Goal: Book appointment/travel/reservation

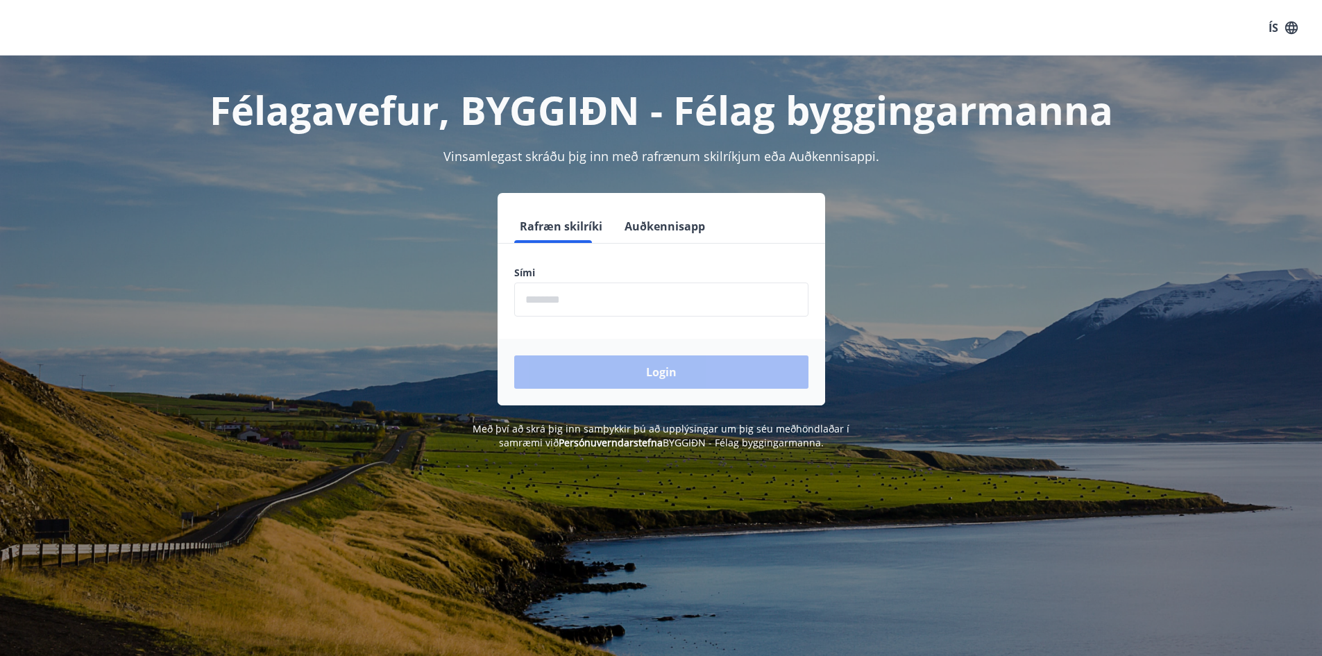
click at [580, 296] on input "phone" at bounding box center [661, 300] width 294 height 34
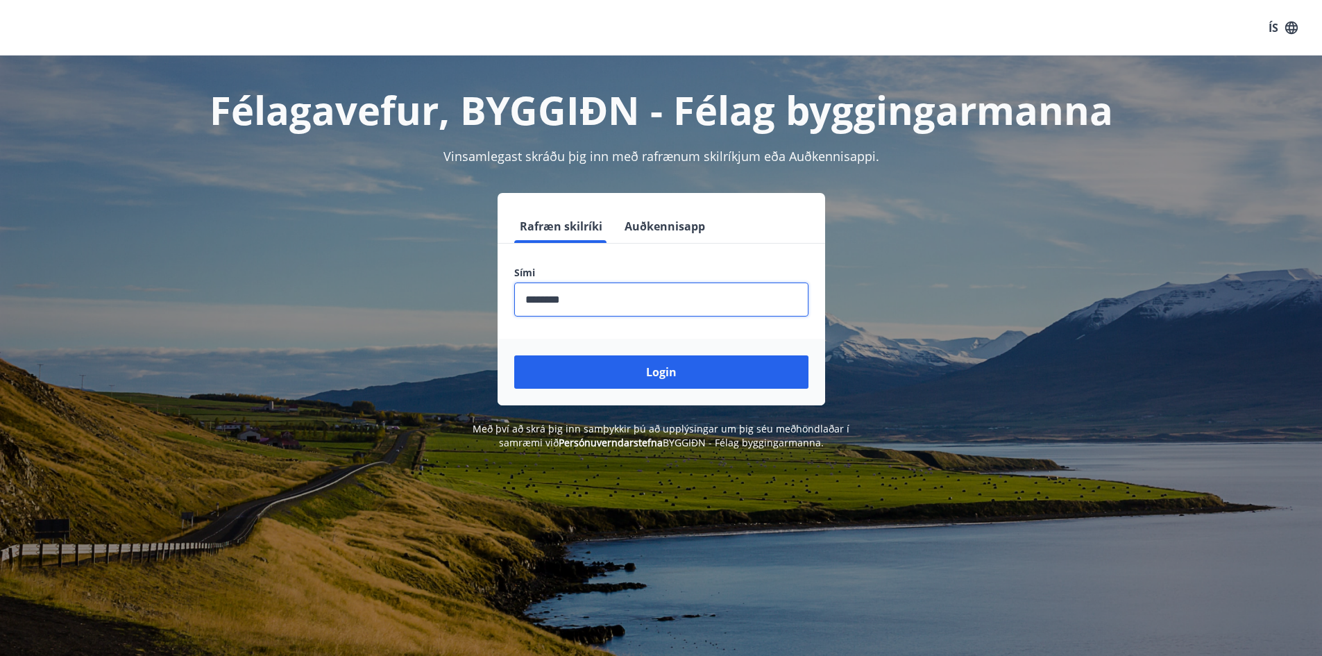
type input "********"
click at [514, 355] on button "Login" at bounding box center [661, 371] width 294 height 33
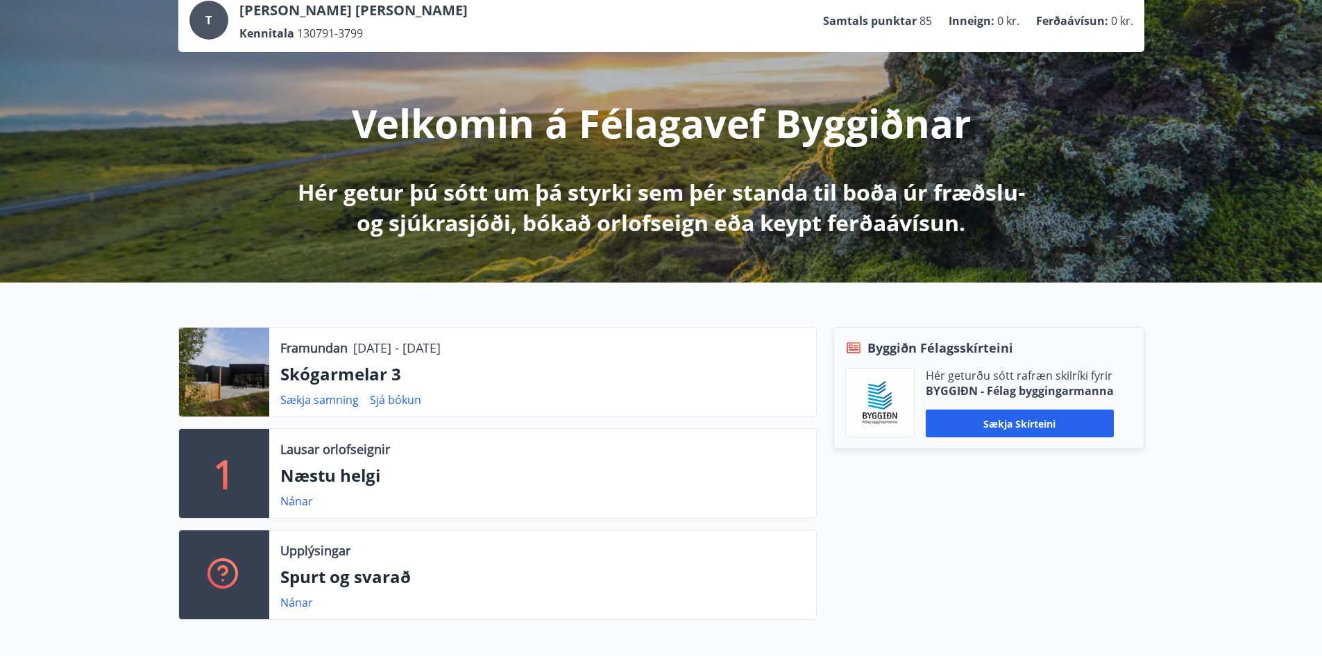
scroll to position [69, 0]
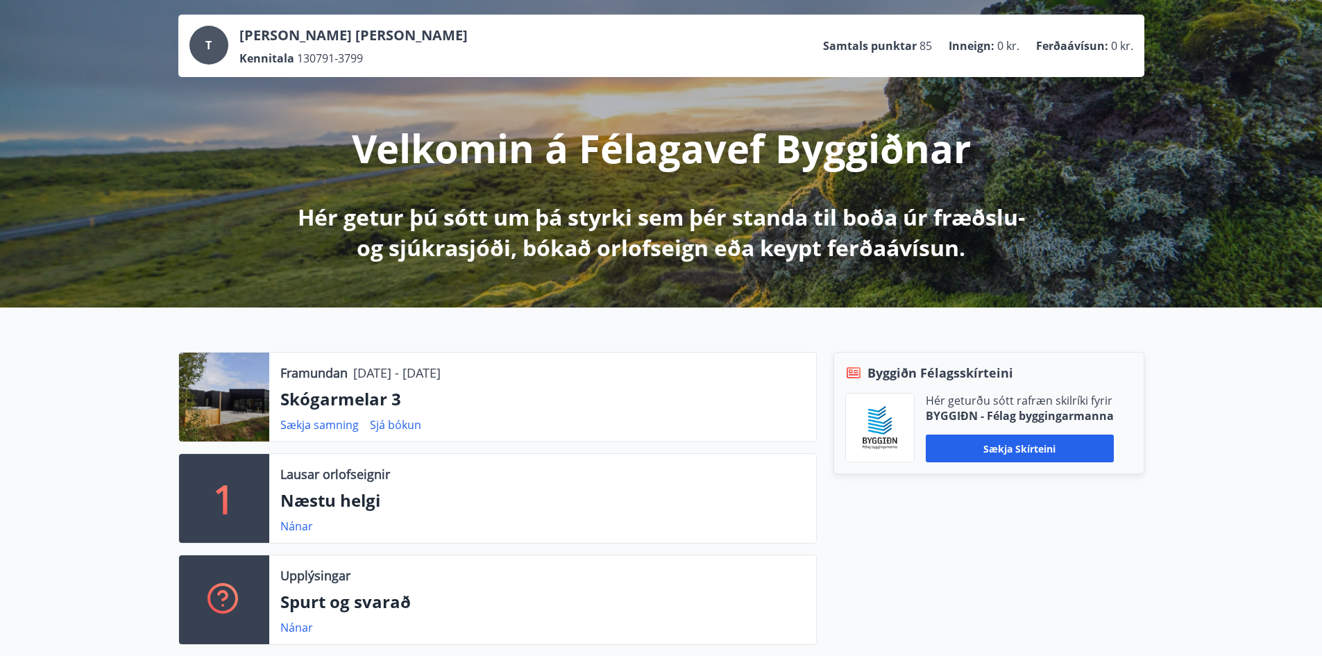
click at [347, 400] on p "Skógarmelar 3" at bounding box center [542, 399] width 525 height 24
click at [411, 423] on link "Sjá bókun" at bounding box center [395, 424] width 51 height 15
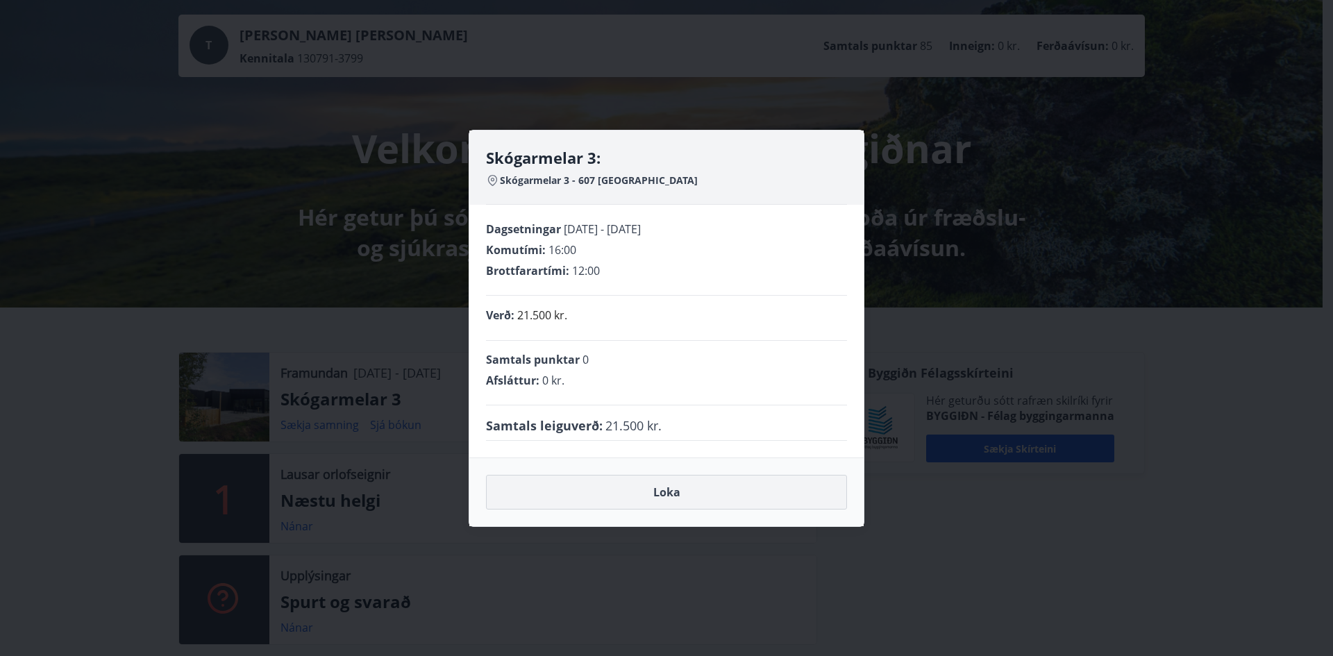
click at [673, 503] on button "Loka" at bounding box center [666, 492] width 361 height 35
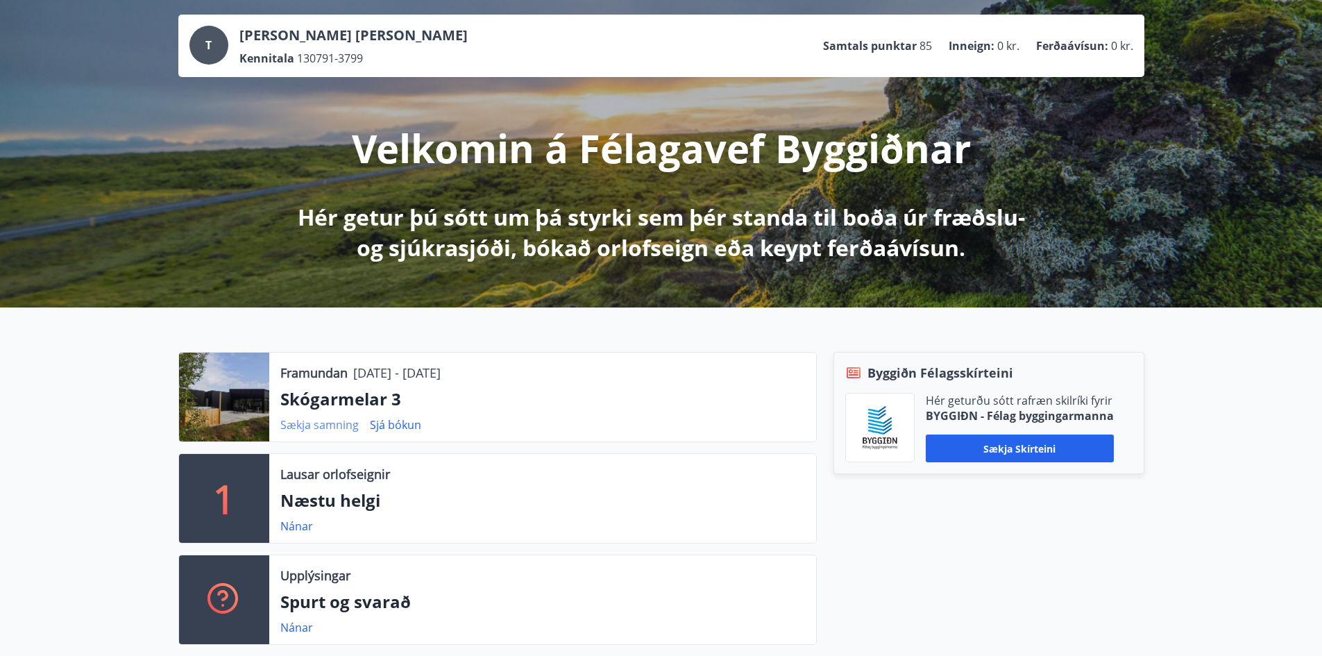
click at [342, 424] on link "Sækja samning" at bounding box center [319, 424] width 78 height 15
click at [124, 389] on div "Framundan [DATE] - [DATE] Skógarmelar 3 Sækja samning Sjá bókun 1 Lausar orlofs…" at bounding box center [661, 493] width 1322 height 371
click at [194, 44] on div "T" at bounding box center [209, 45] width 39 height 39
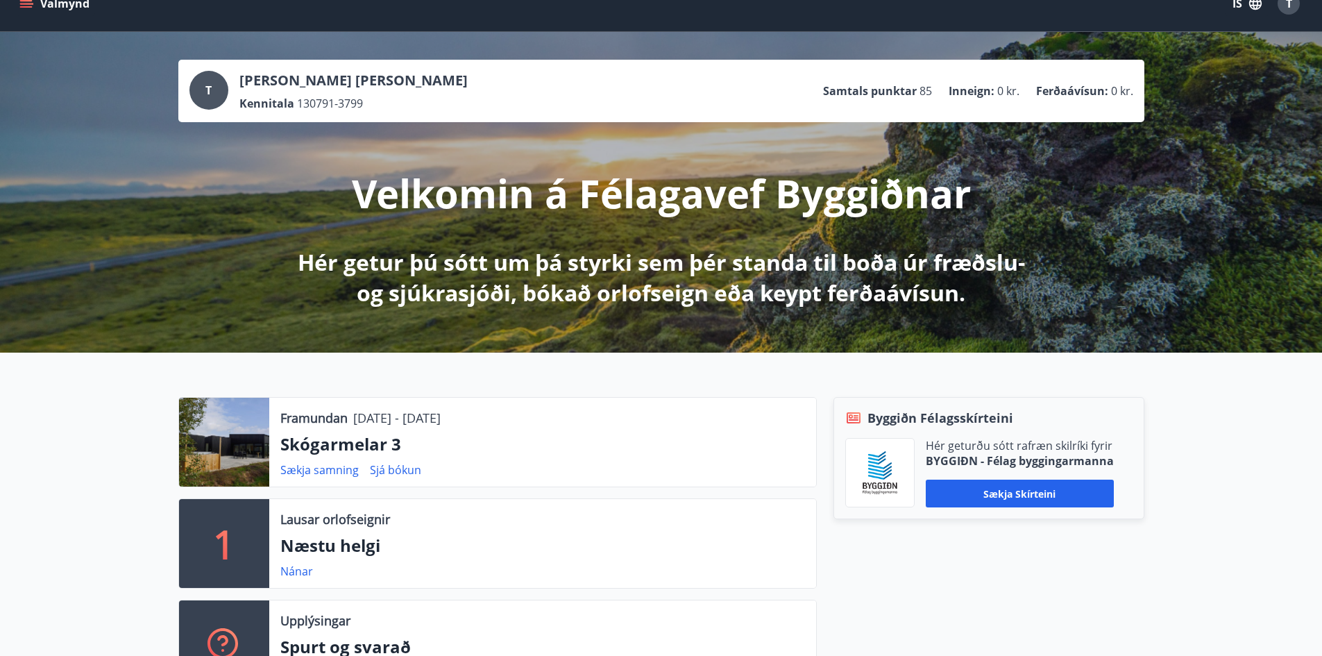
scroll to position [0, 0]
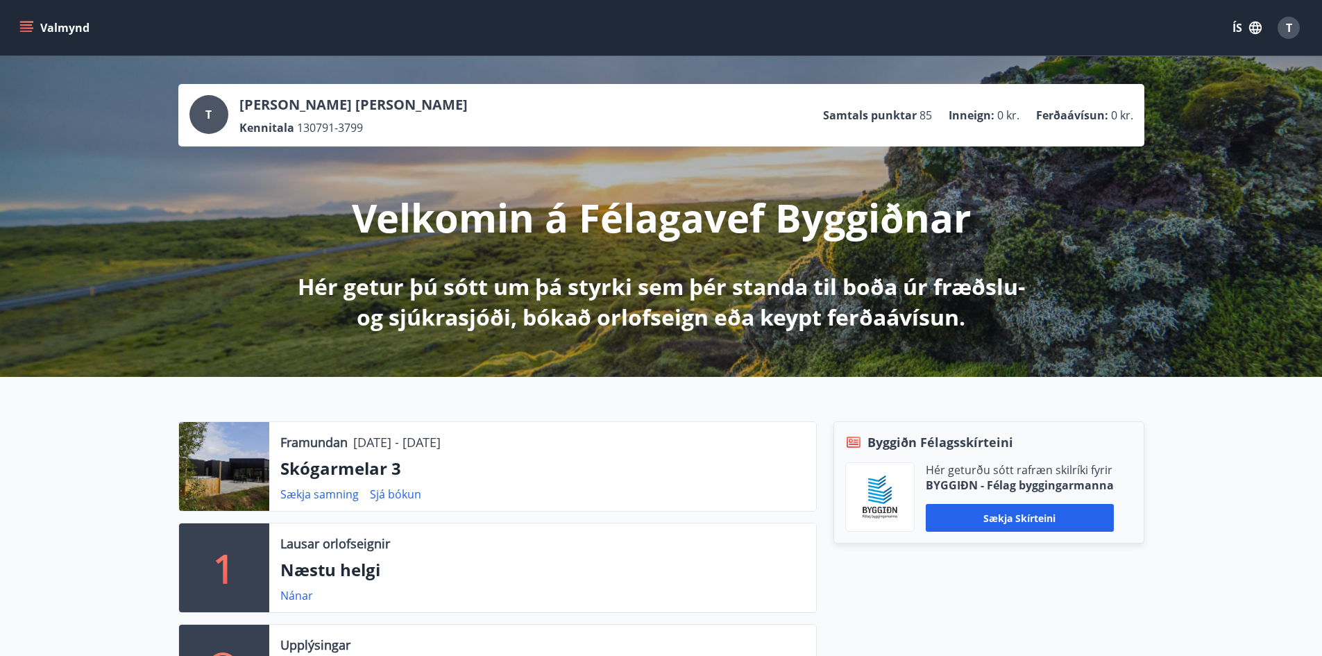
click at [36, 34] on button "Valmynd" at bounding box center [56, 27] width 78 height 25
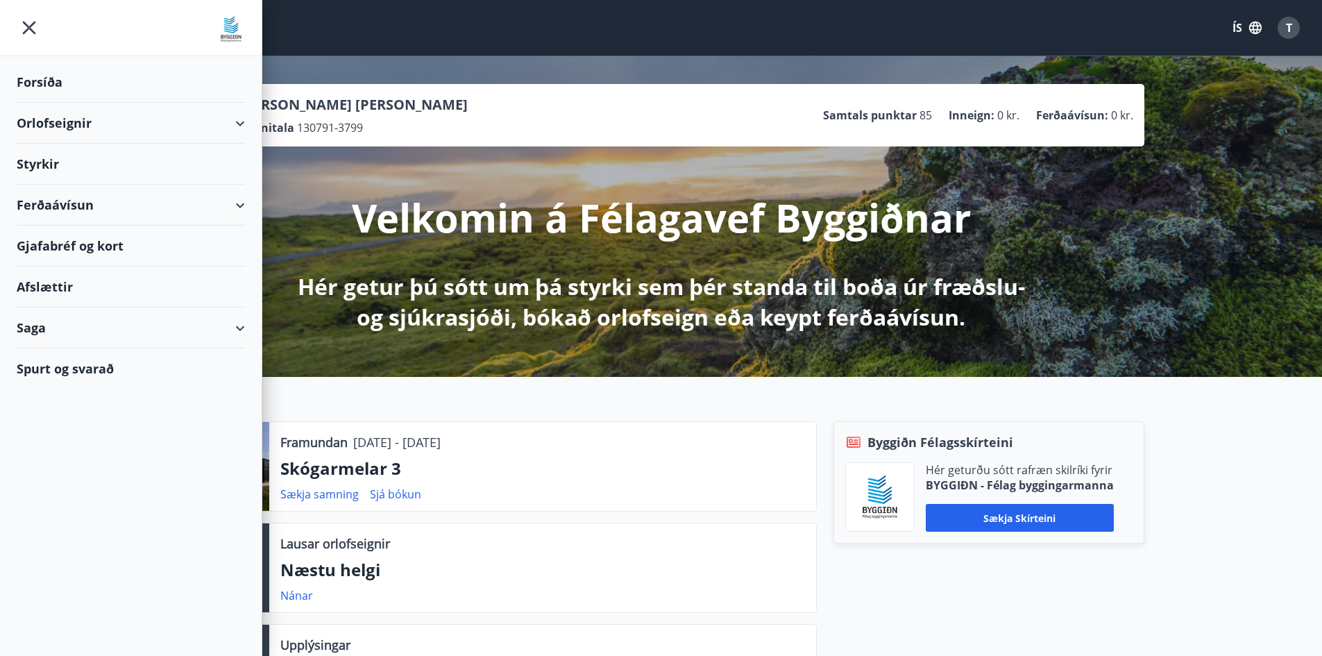
click at [58, 124] on div "Orlofseignir" at bounding box center [131, 123] width 228 height 41
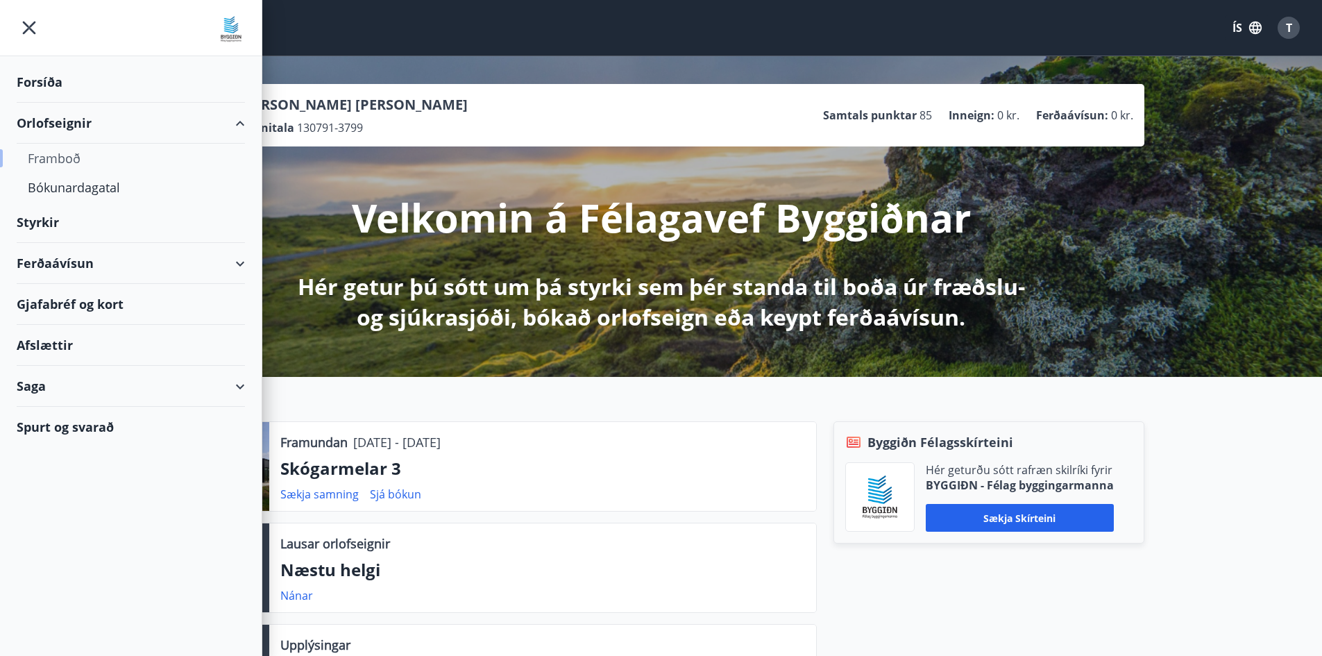
click at [70, 158] on div "Framboð" at bounding box center [131, 158] width 206 height 29
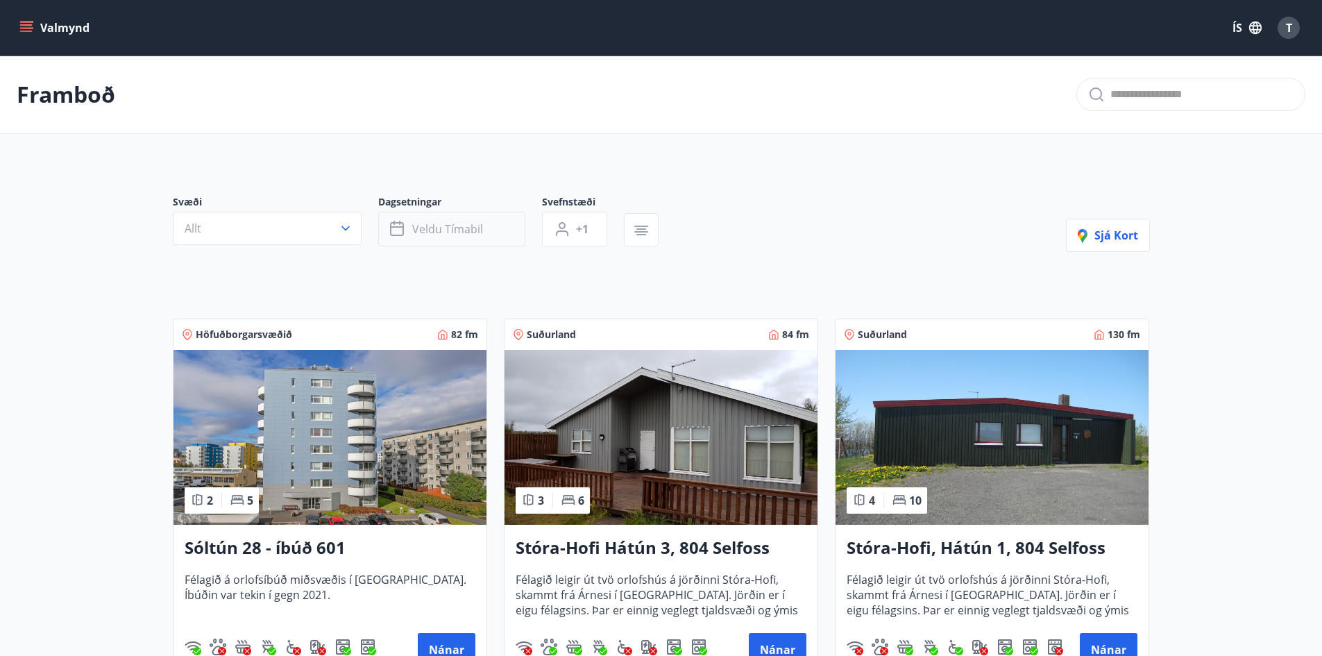
click at [465, 233] on span "Veldu tímabil" at bounding box center [447, 228] width 71 height 15
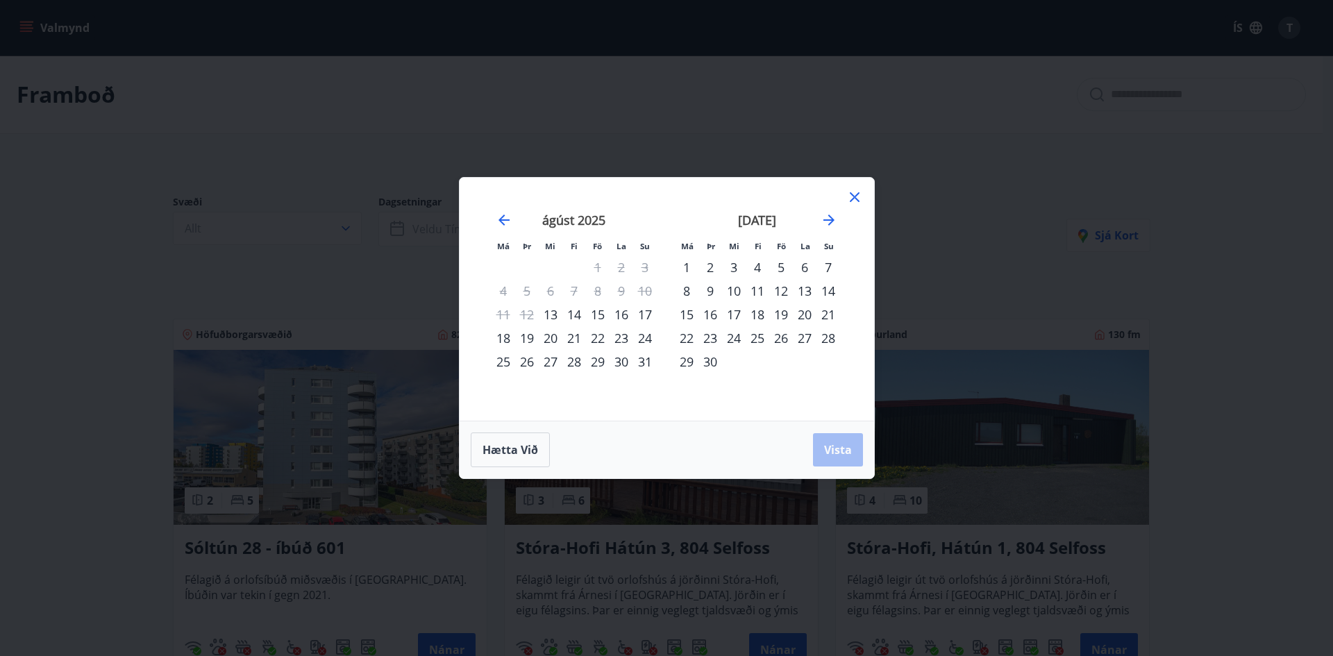
click at [764, 383] on div "[DATE] 1 2 3 4 5 6 7 8 9 10 11 12 13 14 15 16 17 18 19 20 21 22 23 24 25 26 27 …" at bounding box center [757, 308] width 183 height 228
click at [832, 215] on icon "Move forward to switch to the next month." at bounding box center [829, 220] width 17 height 17
click at [706, 293] on div "7" at bounding box center [710, 291] width 24 height 24
click at [759, 292] on div "9" at bounding box center [758, 291] width 24 height 24
click at [824, 446] on span "Vista" at bounding box center [838, 449] width 28 height 15
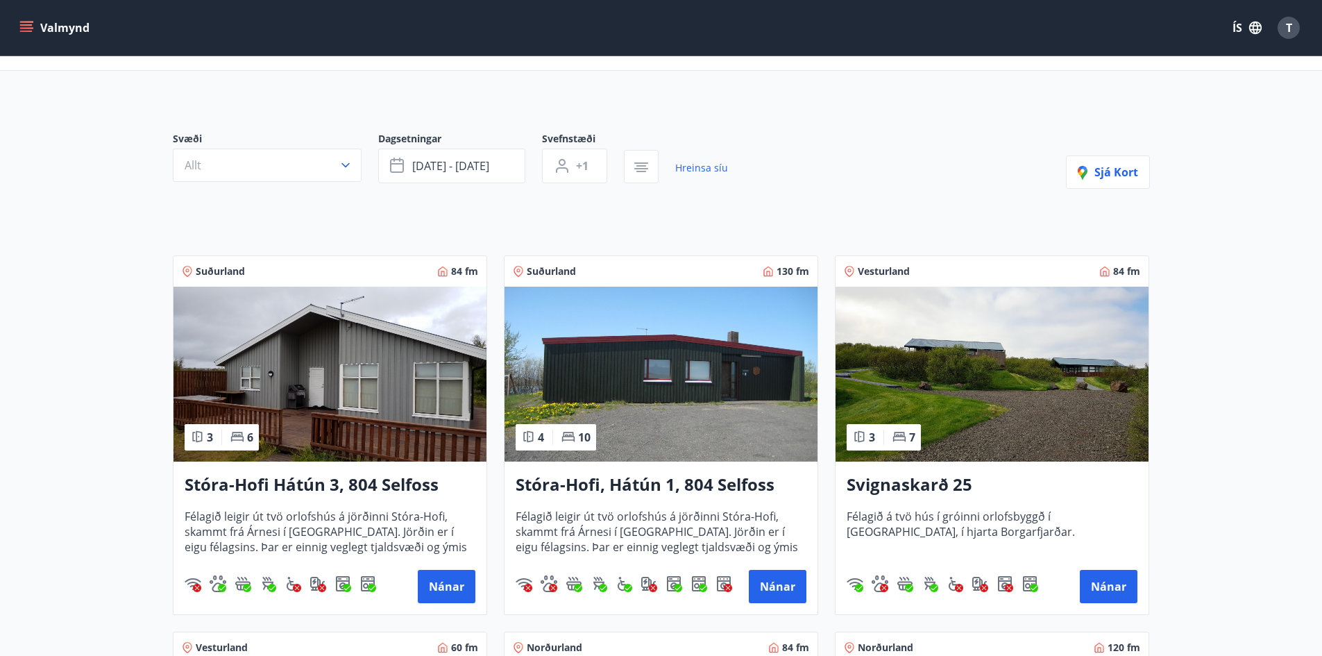
scroll to position [69, 0]
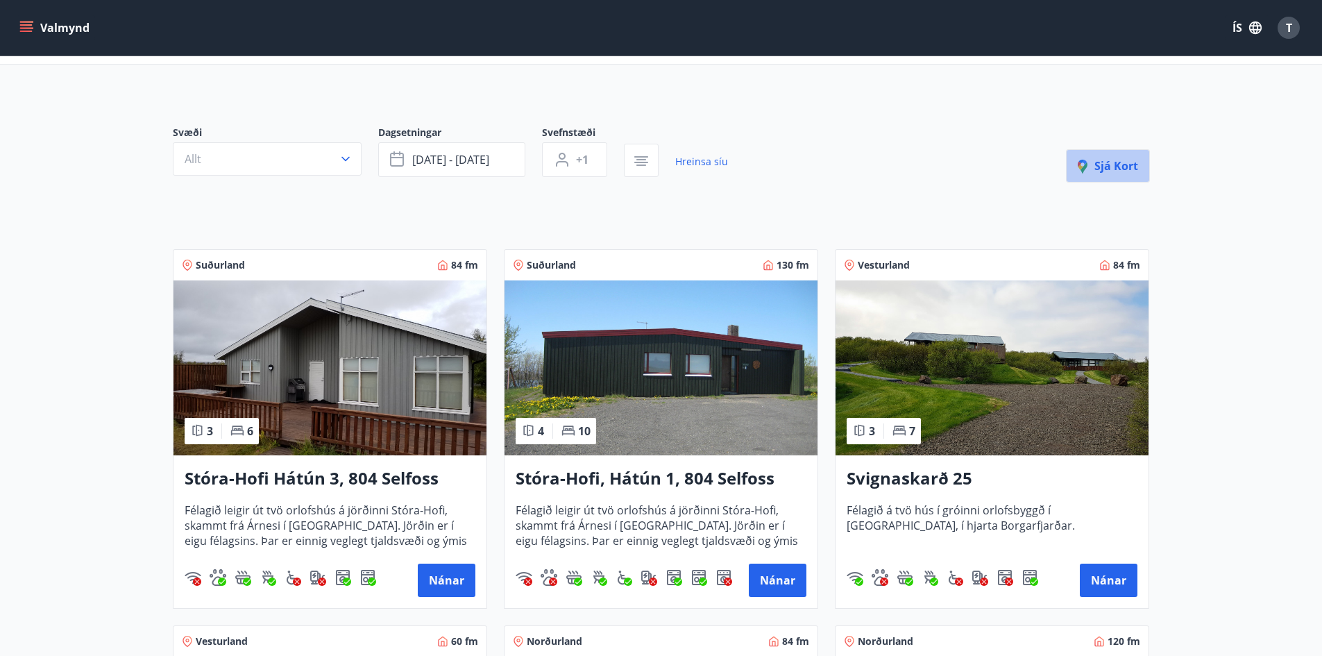
click at [1132, 161] on span "Sjá kort" at bounding box center [1108, 165] width 60 height 15
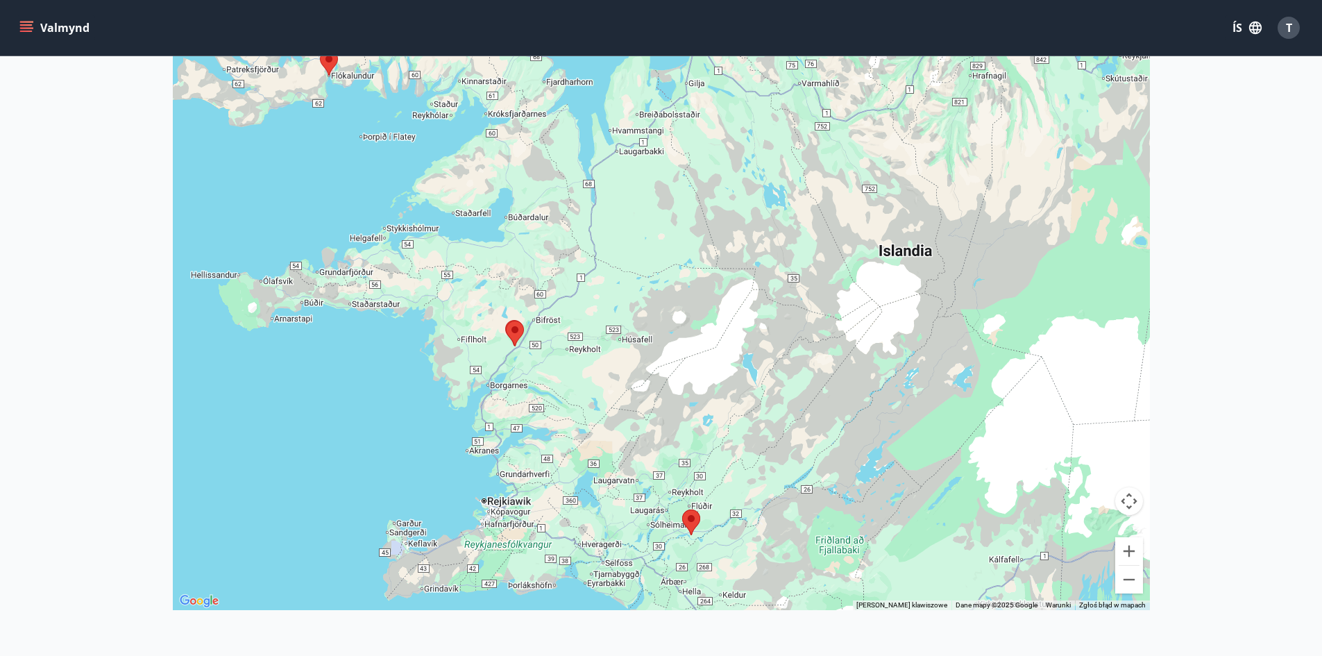
scroll to position [278, 0]
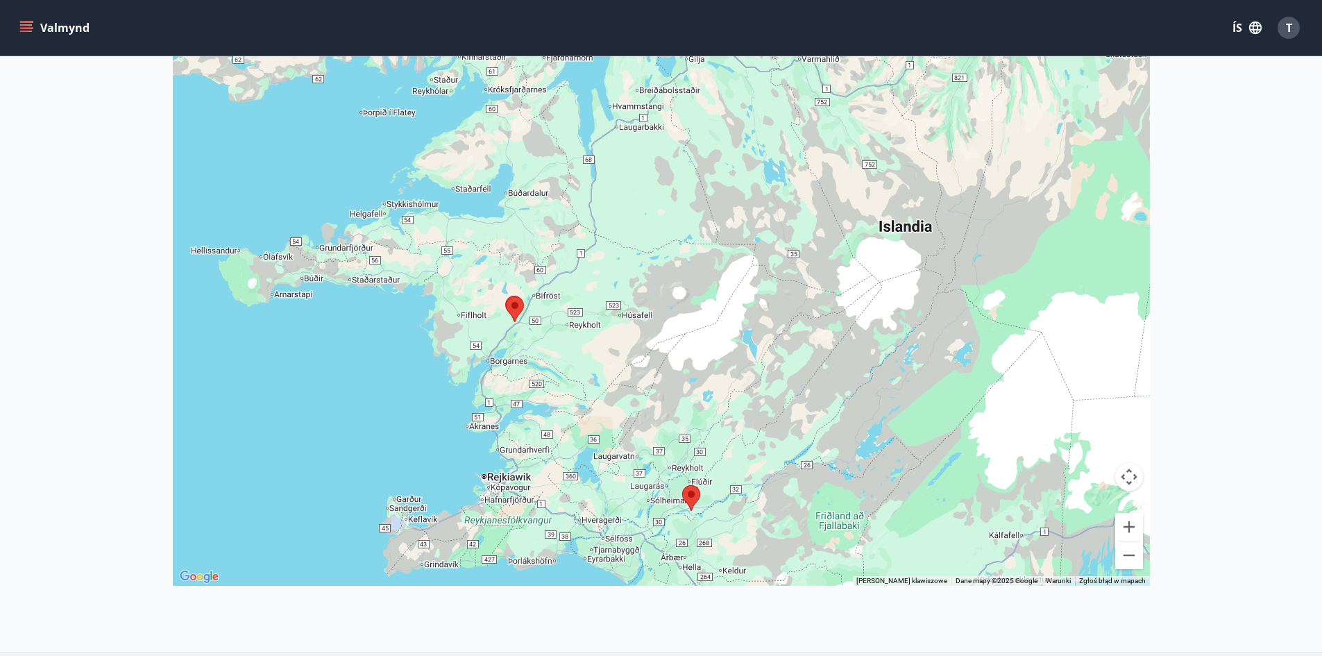
click at [506, 296] on area at bounding box center [506, 296] width 0 height 0
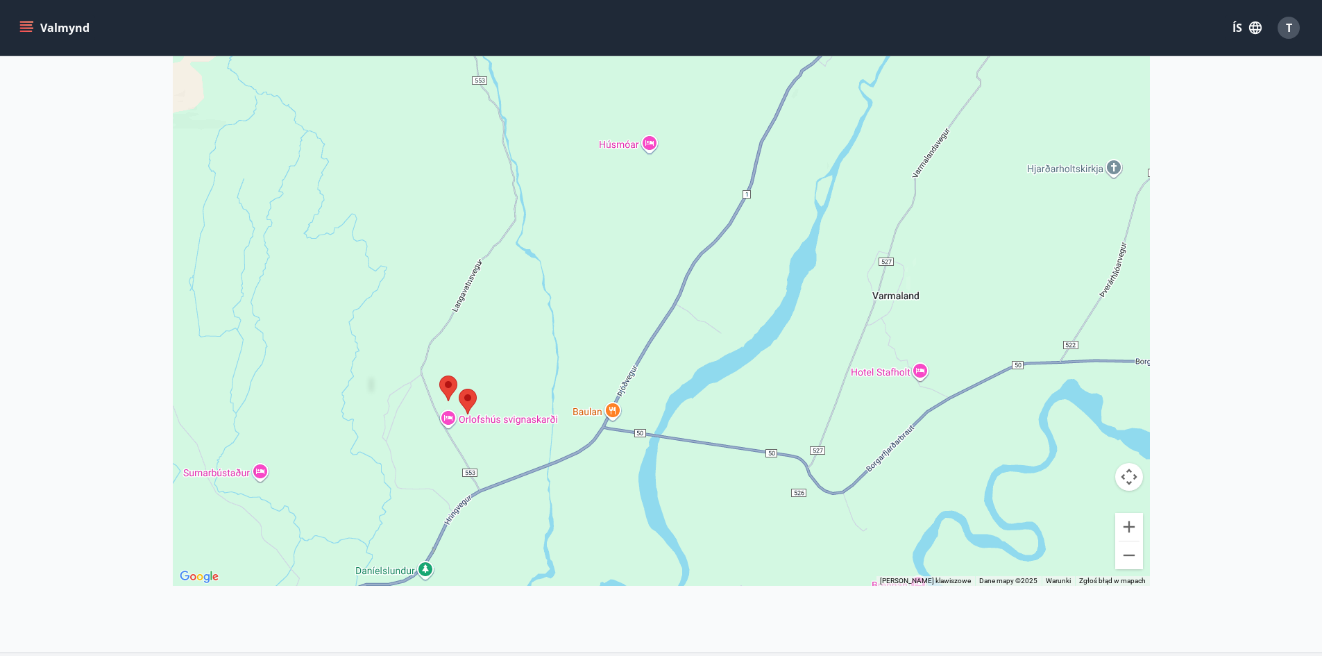
drag, startPoint x: 466, startPoint y: 433, endPoint x: 537, endPoint y: 410, distance: 74.6
click at [537, 410] on div at bounding box center [661, 258] width 977 height 656
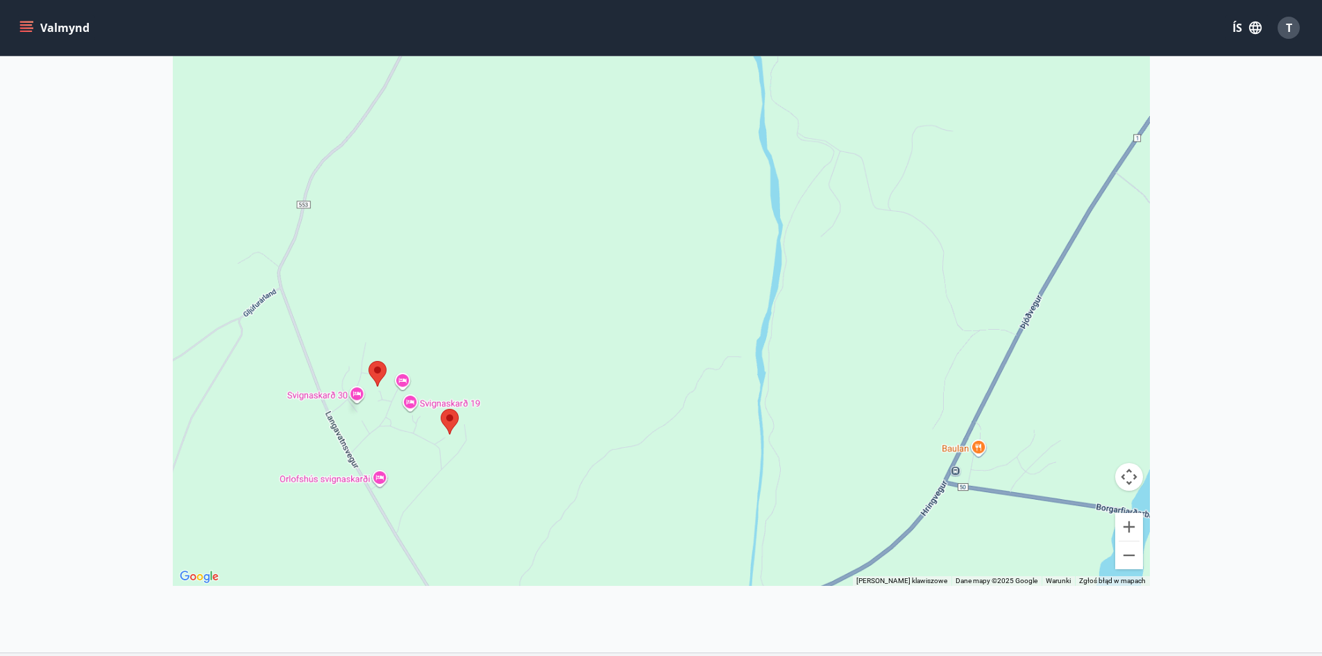
drag, startPoint x: 457, startPoint y: 408, endPoint x: 561, endPoint y: 373, distance: 109.8
click at [561, 373] on div at bounding box center [661, 258] width 977 height 656
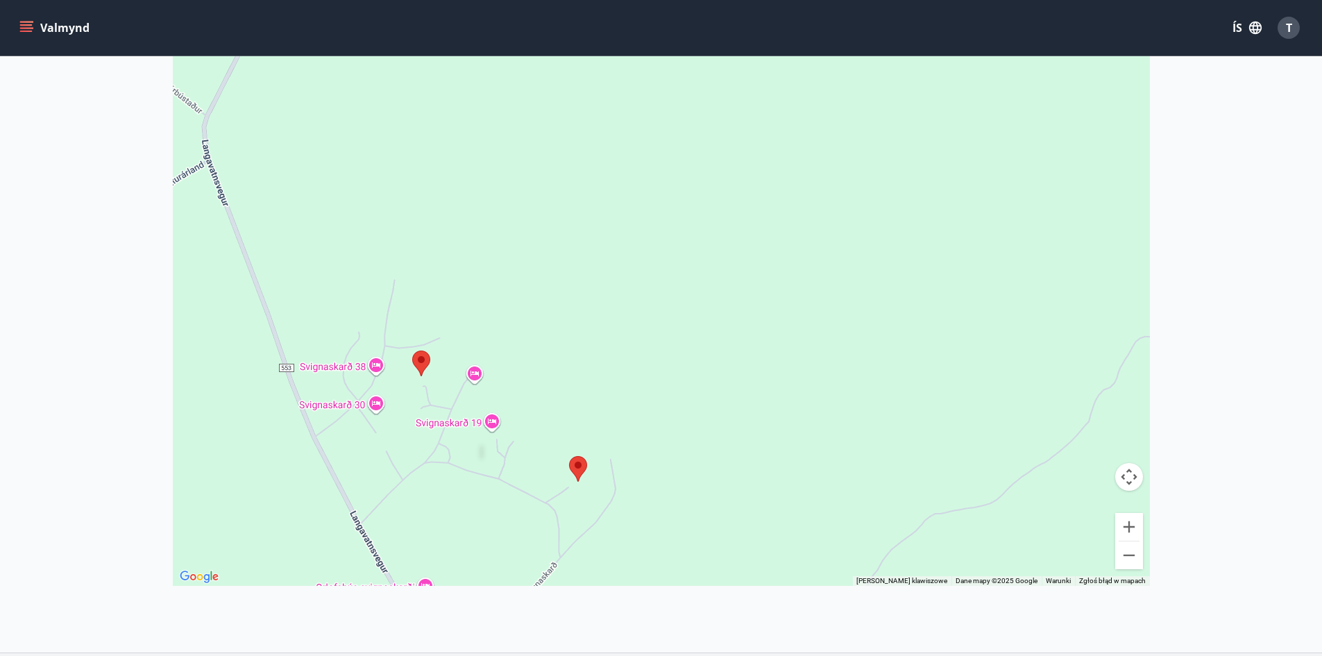
drag, startPoint x: 462, startPoint y: 384, endPoint x: 602, endPoint y: 336, distance: 148.2
click at [602, 336] on div at bounding box center [661, 258] width 977 height 656
